Goal: Navigation & Orientation: Find specific page/section

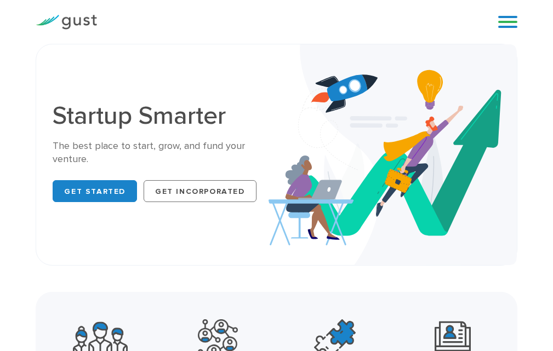
click at [504, 25] on link at bounding box center [507, 22] width 19 height 16
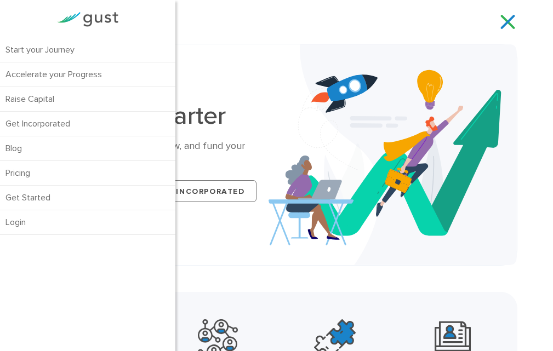
click at [281, 13] on div "Start your Journey Accelerate your Progress Raise Capital Get Incorporated Blog…" at bounding box center [276, 22] width 498 height 44
click at [346, 20] on div "Start your Journey Accelerate your Progress Raise Capital Get Incorporated" at bounding box center [293, 22] width 376 height 16
click at [511, 26] on link at bounding box center [507, 22] width 19 height 16
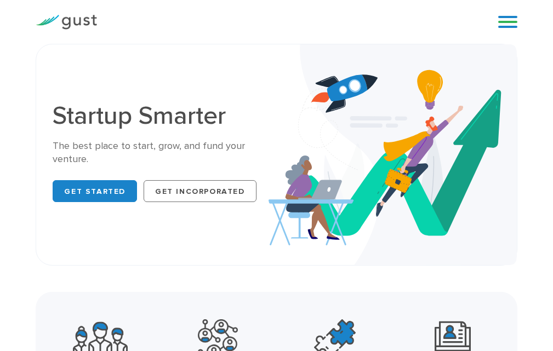
click at [80, 15] on img at bounding box center [66, 22] width 61 height 15
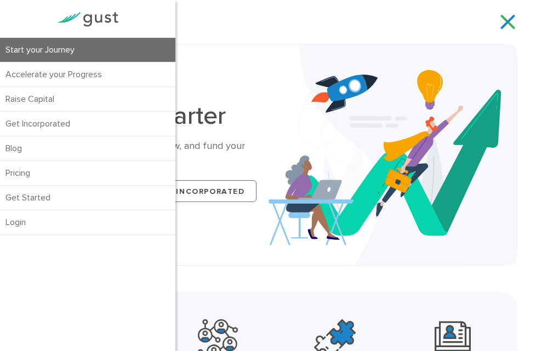
click at [52, 51] on link "Start your Journey" at bounding box center [87, 50] width 175 height 24
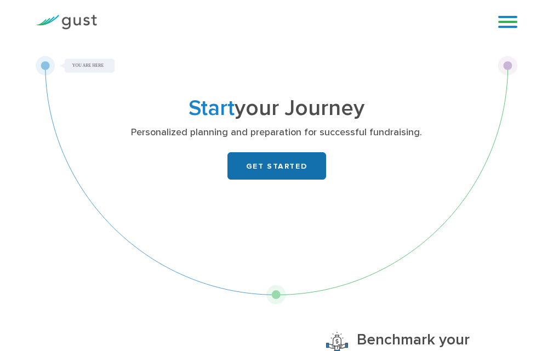
click at [245, 159] on link "GET STARTED" at bounding box center [276, 165] width 99 height 27
